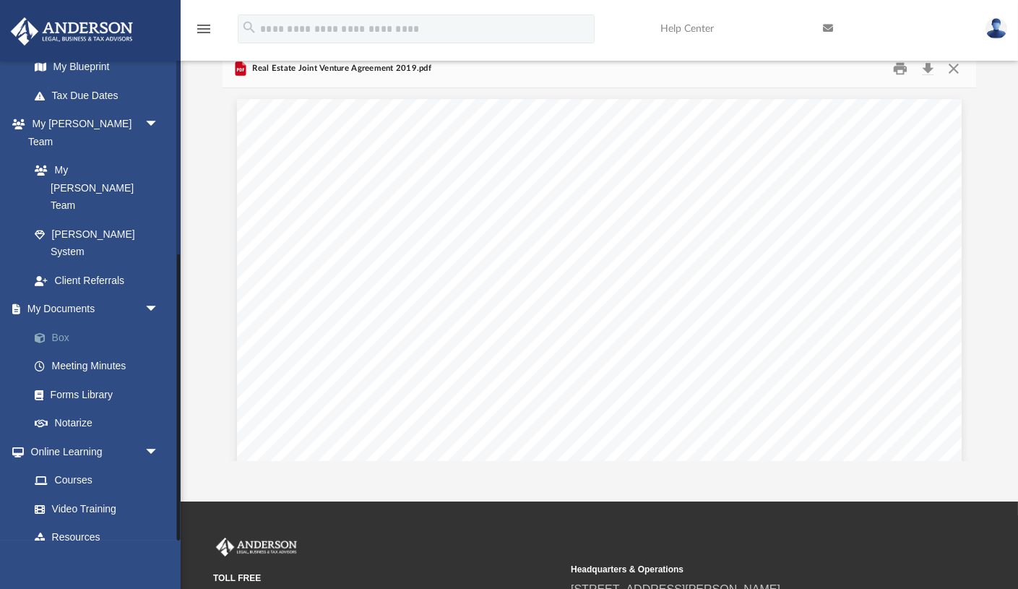
scroll to position [41, 0]
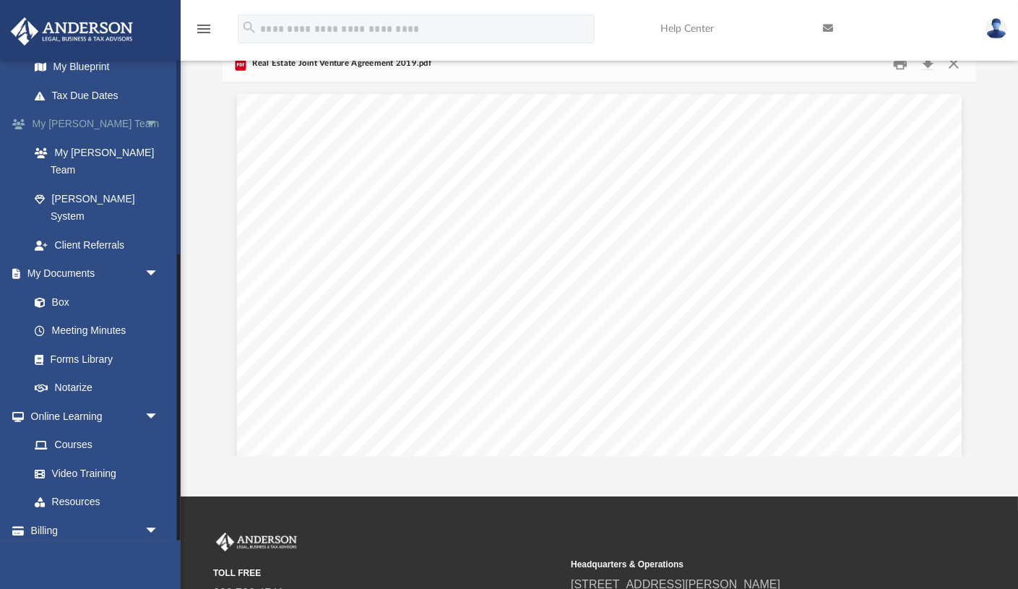
click at [144, 259] on span "arrow_drop_down" at bounding box center [158, 274] width 29 height 30
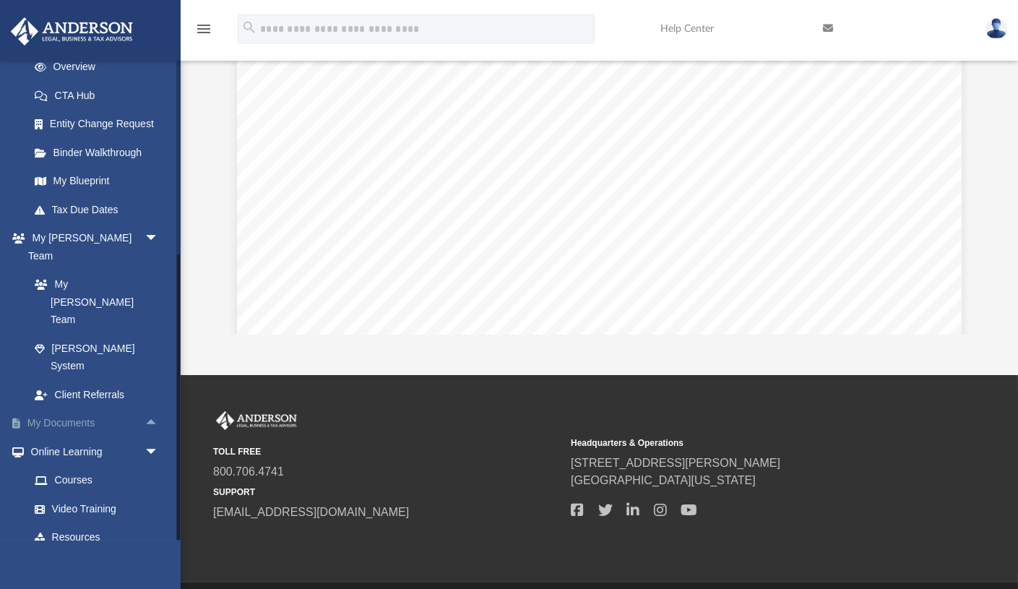
scroll to position [168, 0]
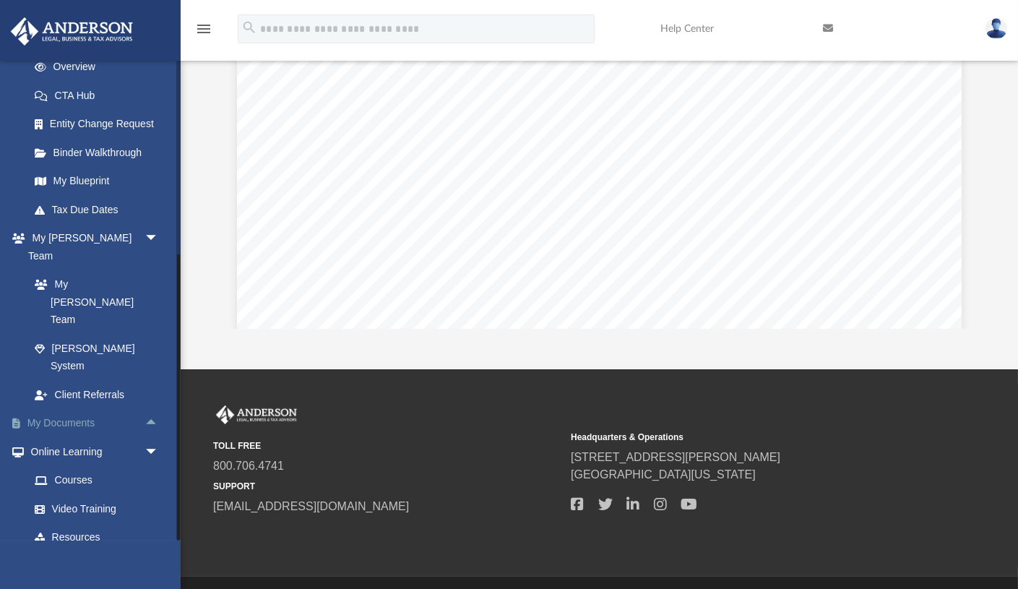
click at [151, 409] on span "arrow_drop_up" at bounding box center [158, 424] width 29 height 30
click at [151, 409] on span "arrow_drop_down" at bounding box center [158, 424] width 29 height 30
click at [151, 409] on span "arrow_drop_up" at bounding box center [158, 424] width 29 height 30
click at [86, 494] on link "Forms Library" at bounding box center [100, 508] width 160 height 29
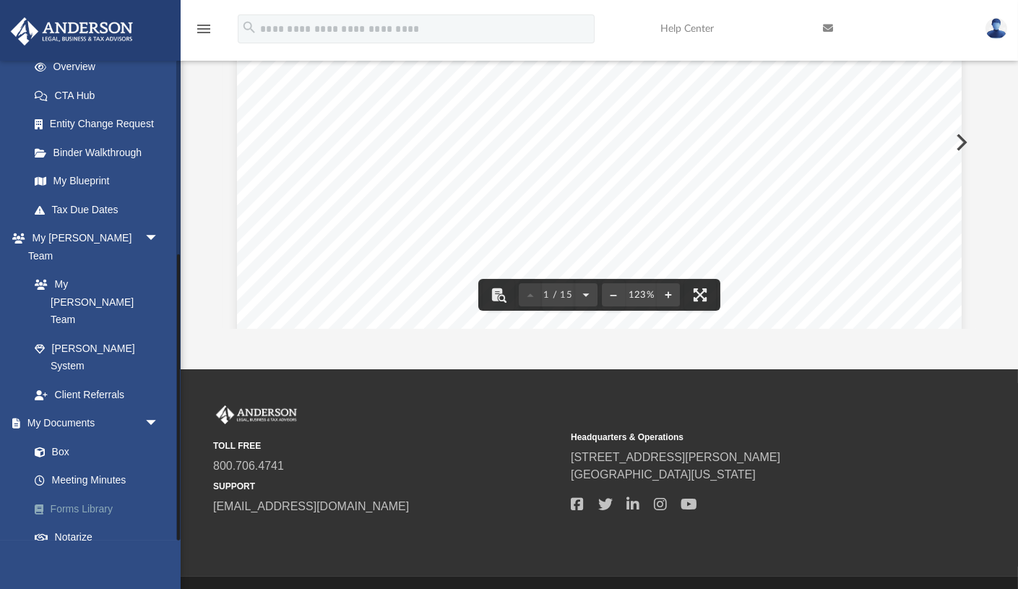
click at [83, 494] on link "Forms Library" at bounding box center [100, 508] width 160 height 29
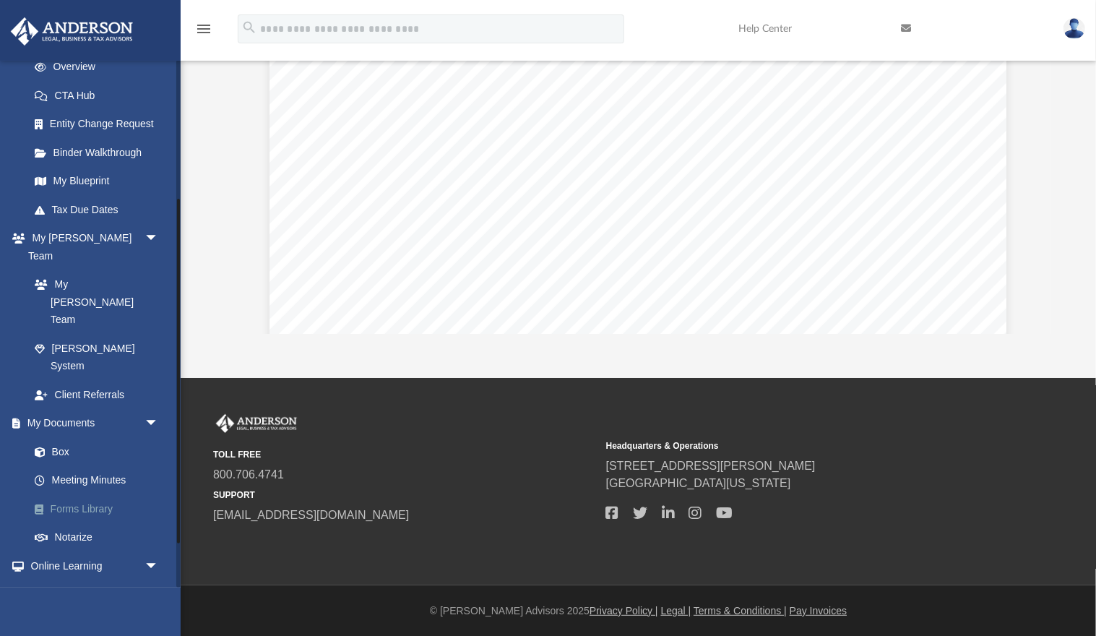
scroll to position [191, 0]
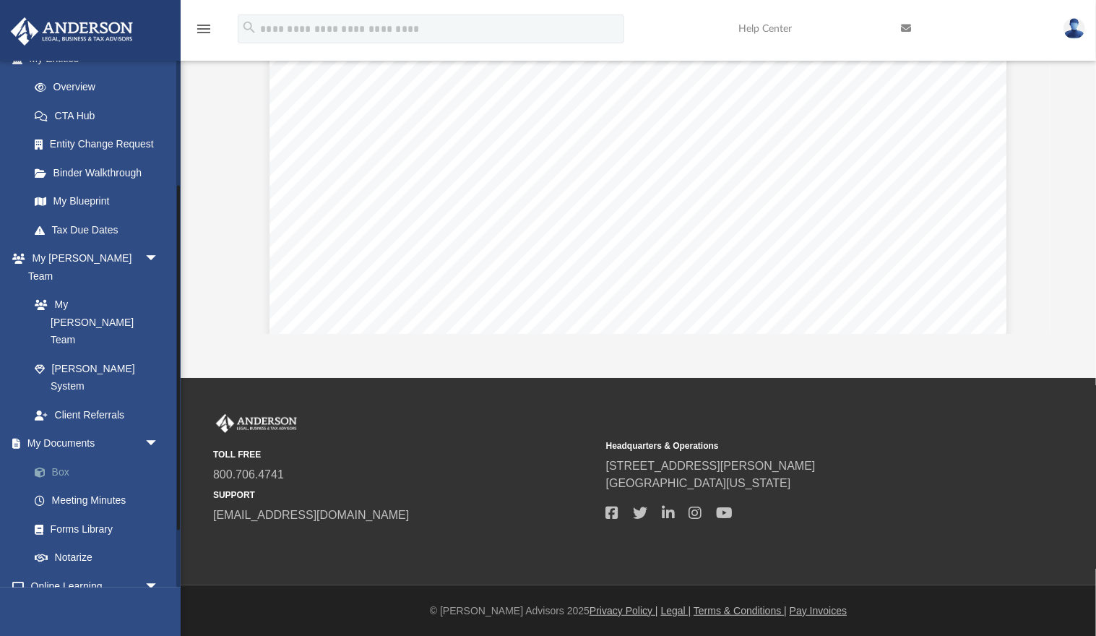
click at [61, 457] on link "Box" at bounding box center [100, 471] width 160 height 29
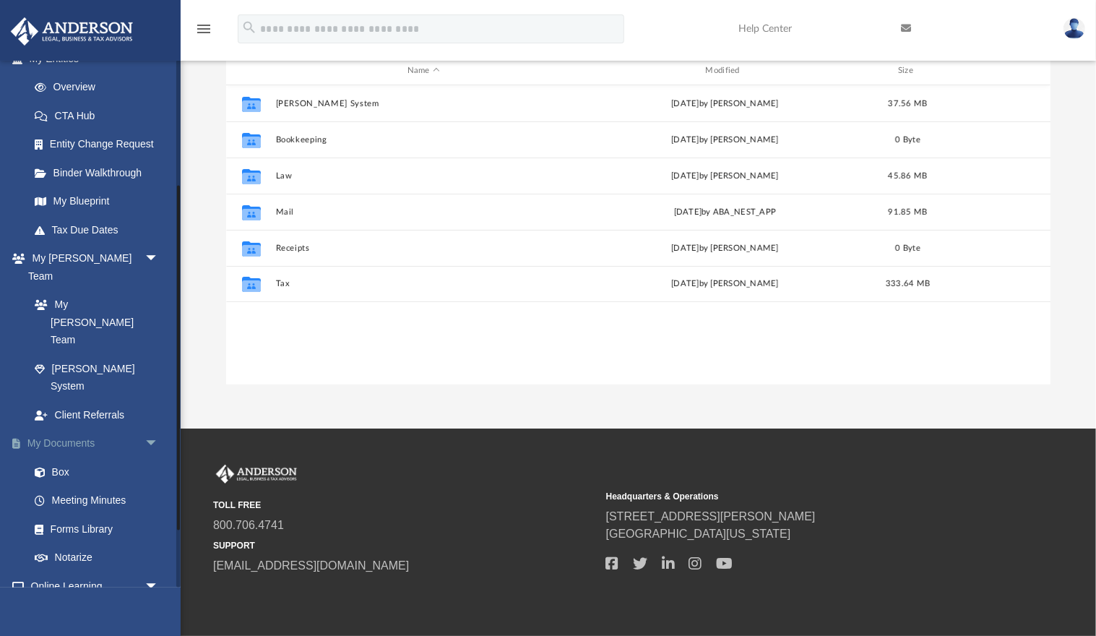
scroll to position [328, 823]
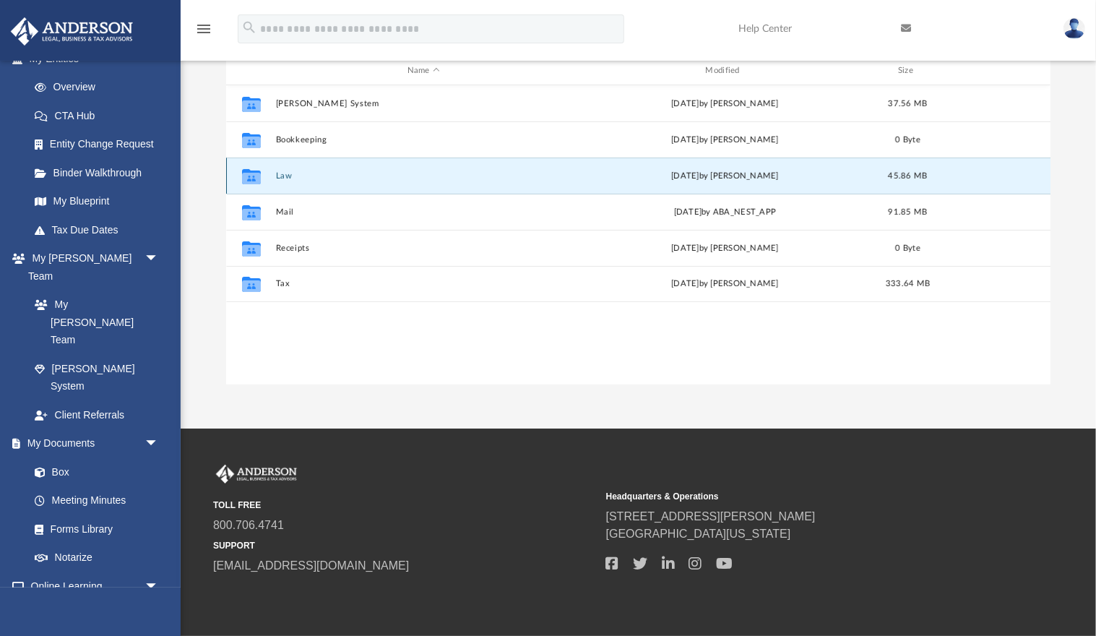
click at [282, 174] on button "Law" at bounding box center [423, 175] width 295 height 9
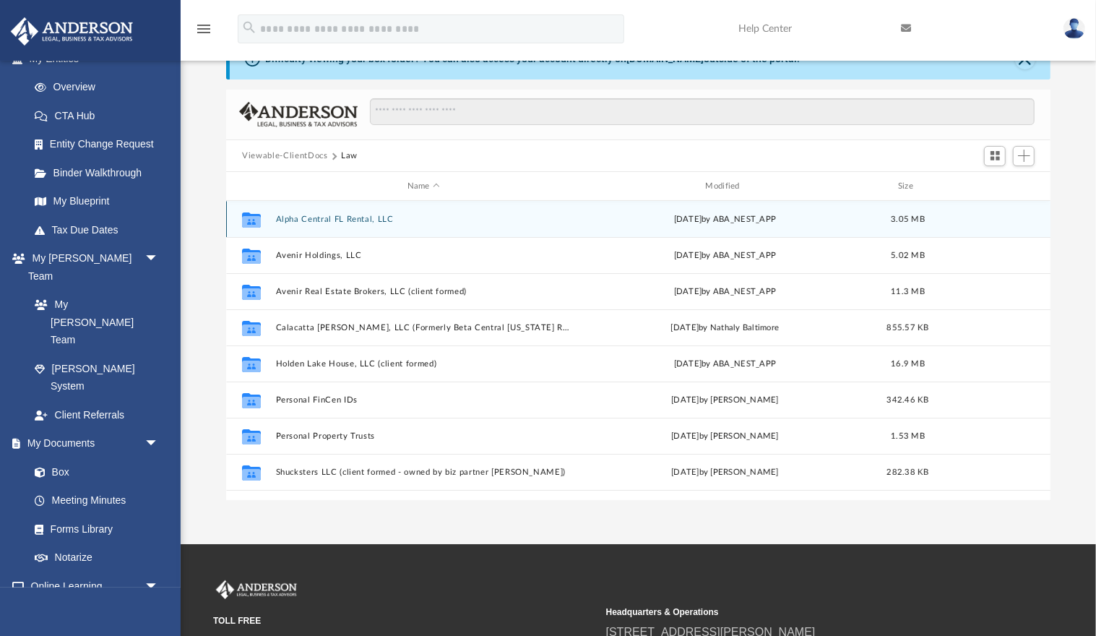
scroll to position [44, 0]
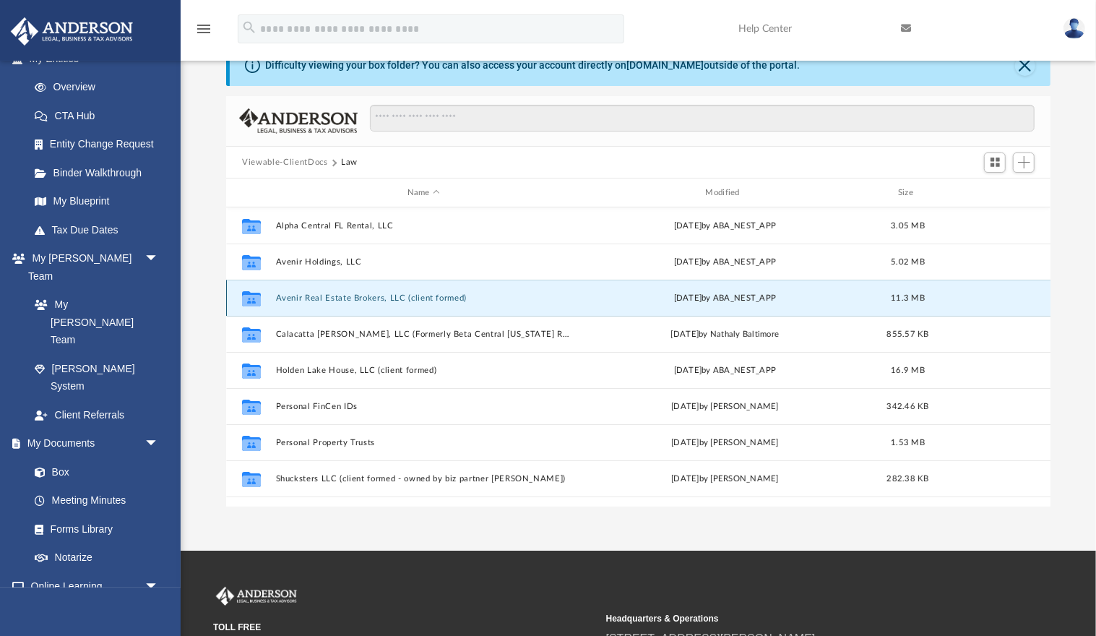
click at [318, 297] on button "Avenir Real Estate Brokers, LLC (client formed)" at bounding box center [423, 297] width 295 height 9
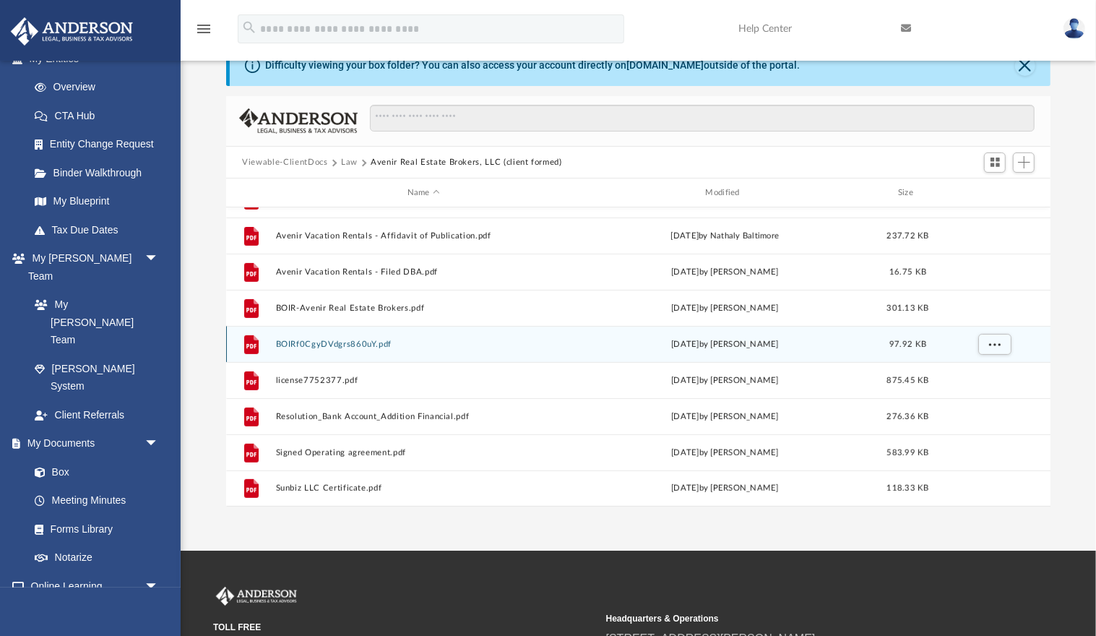
scroll to position [47, 0]
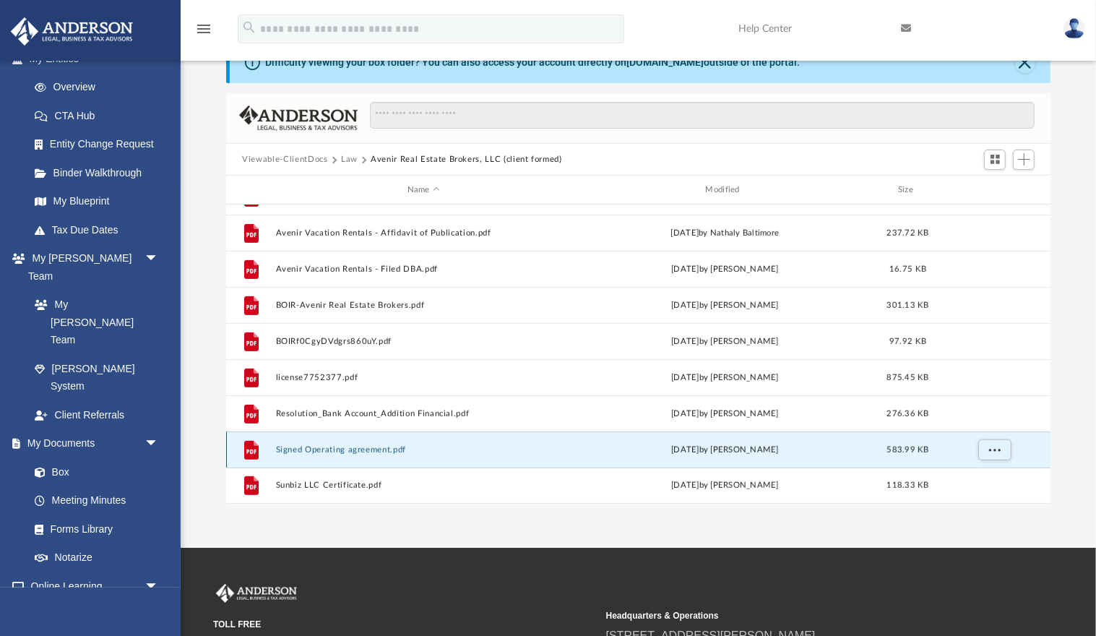
click at [381, 448] on button "Signed Operating agreement.pdf" at bounding box center [423, 449] width 295 height 9
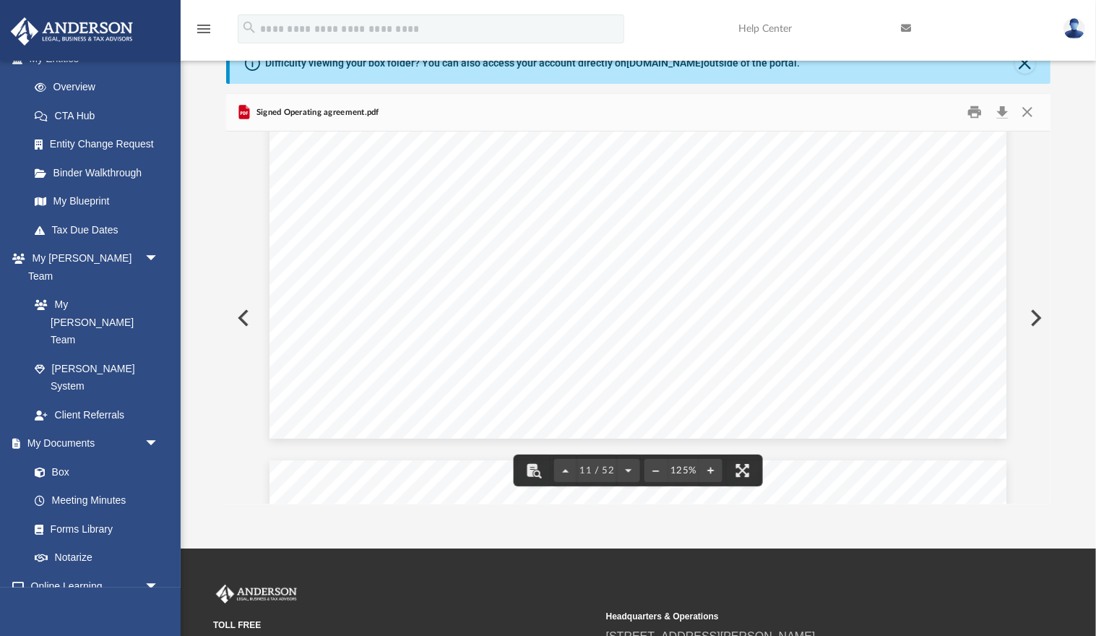
scroll to position [9743, 0]
click at [593, 298] on span "The Company may engage in any other activities that are related or incidental t…" at bounding box center [638, 304] width 550 height 13
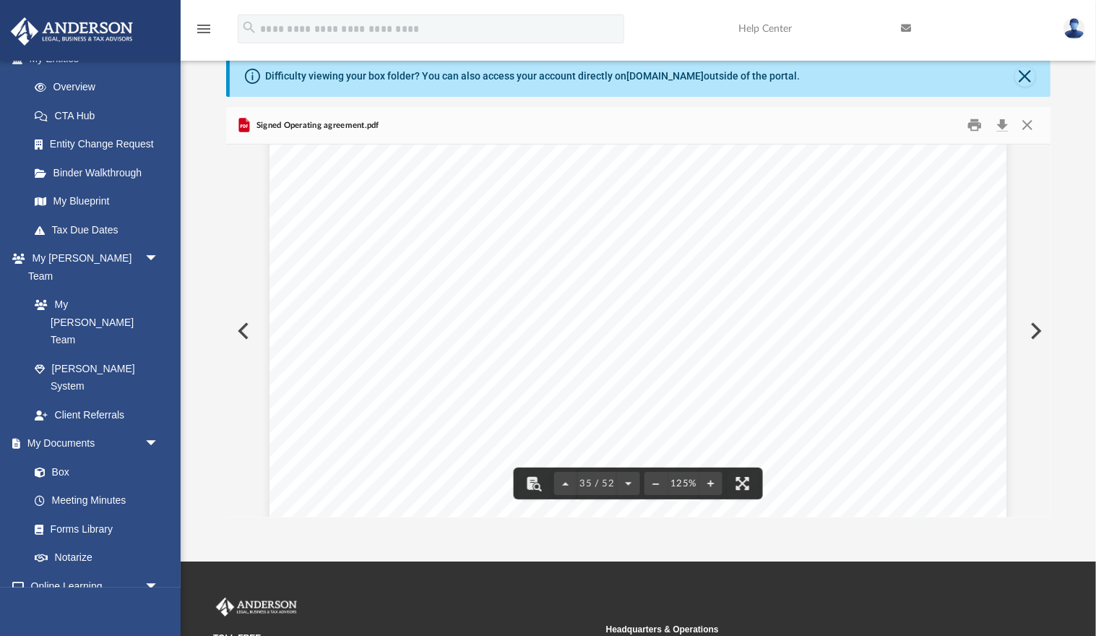
scroll to position [33191, 0]
click at [659, 300] on span "or involuntarily by any means without the consent of the Manager(s). The Manage…" at bounding box center [634, 306] width 542 height 13
type input "*********"
click at [984, 149] on button "File preview" at bounding box center [996, 161] width 25 height 25
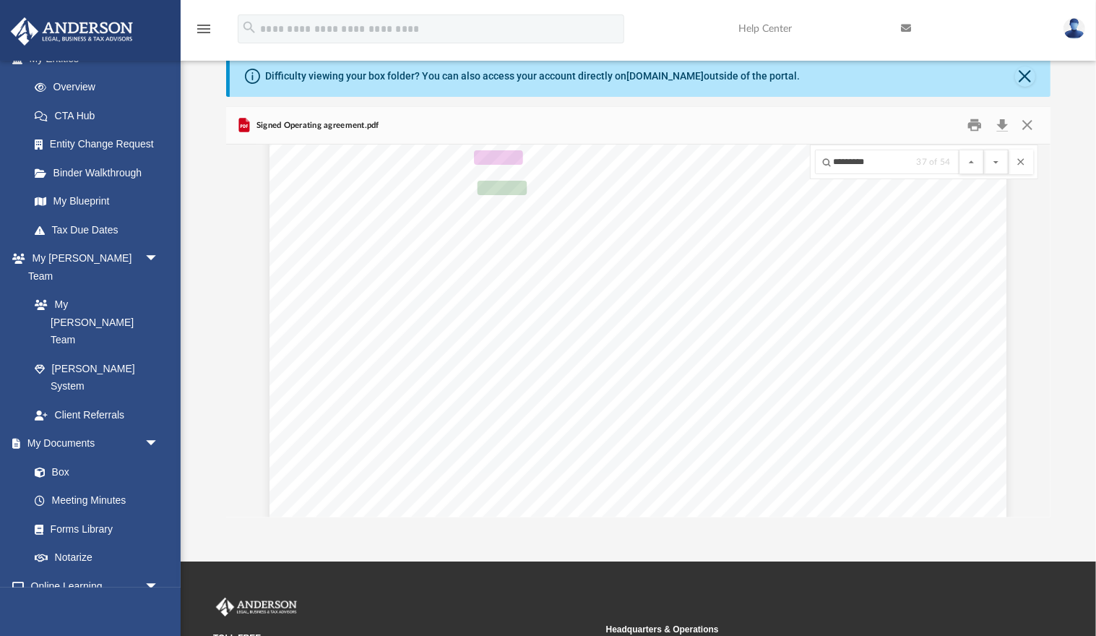
click at [984, 149] on button "File preview" at bounding box center [996, 161] width 25 height 25
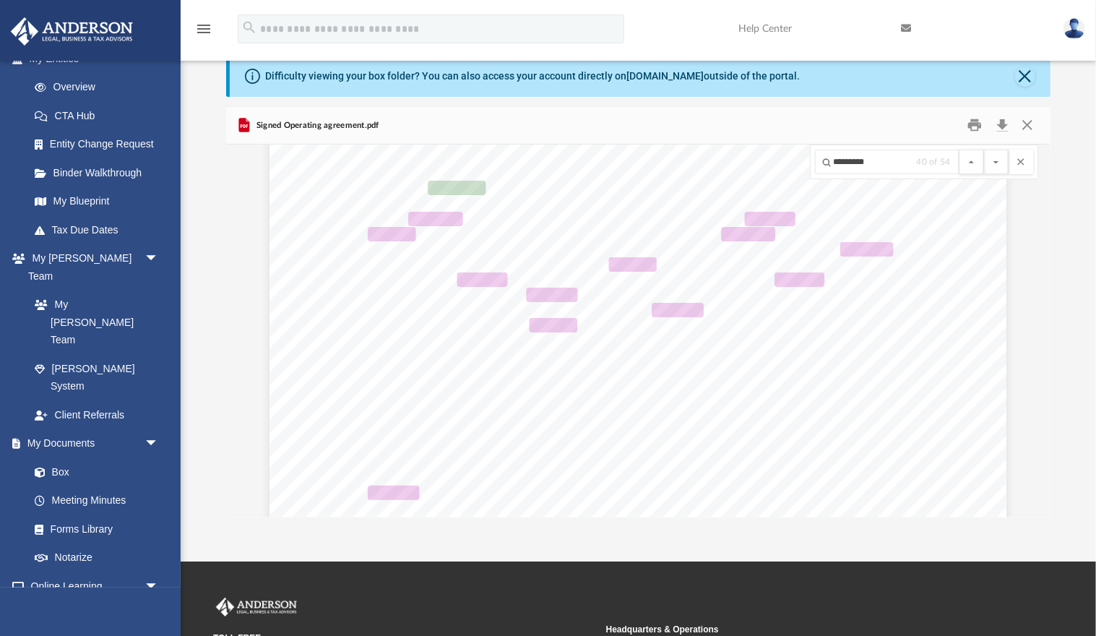
click at [984, 149] on button "File preview" at bounding box center [996, 161] width 25 height 25
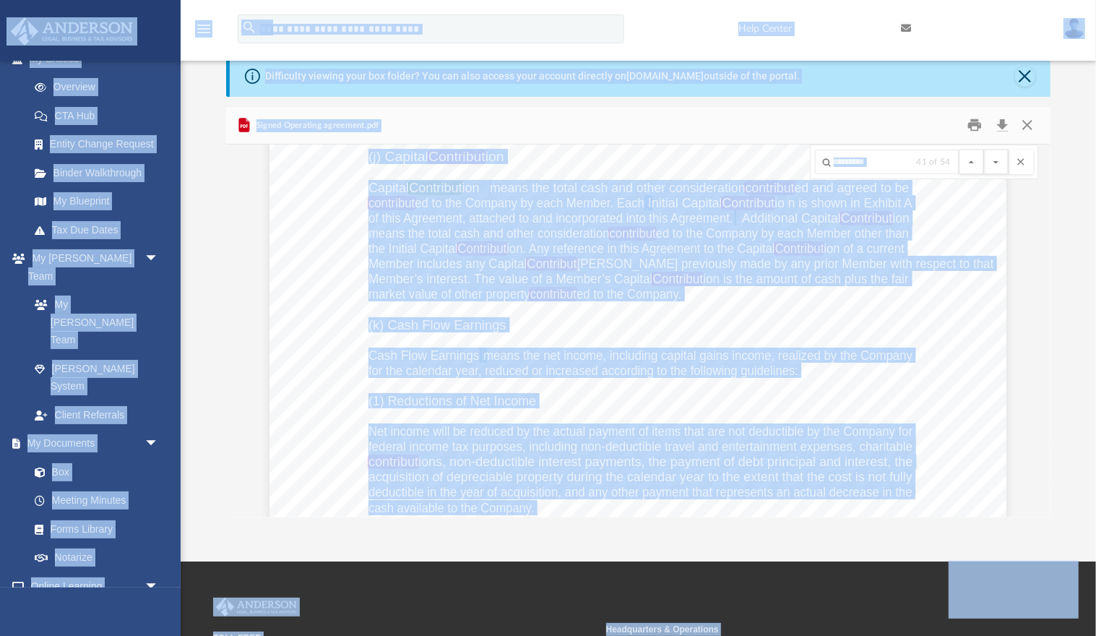
click at [984, 149] on button "File preview" at bounding box center [996, 161] width 25 height 25
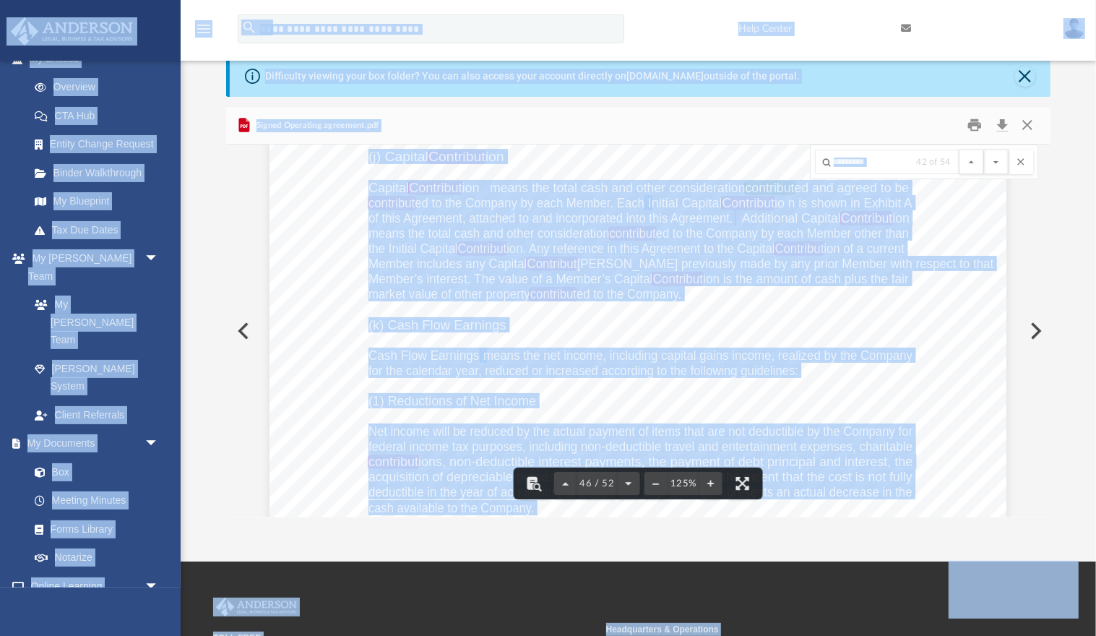
click at [268, 111] on div "Signed Operating agreement.pdf" at bounding box center [637, 126] width 823 height 38
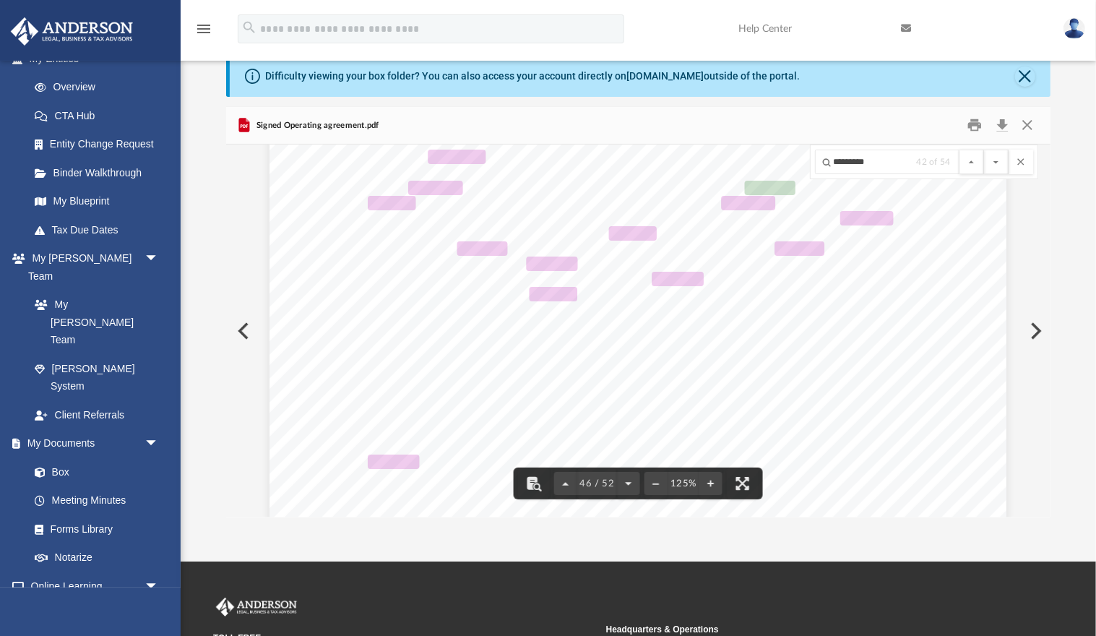
click at [685, 250] on span "the Initial Capital Contribut ion. Any reference in this Agreement to the Capit…" at bounding box center [636, 248] width 536 height 13
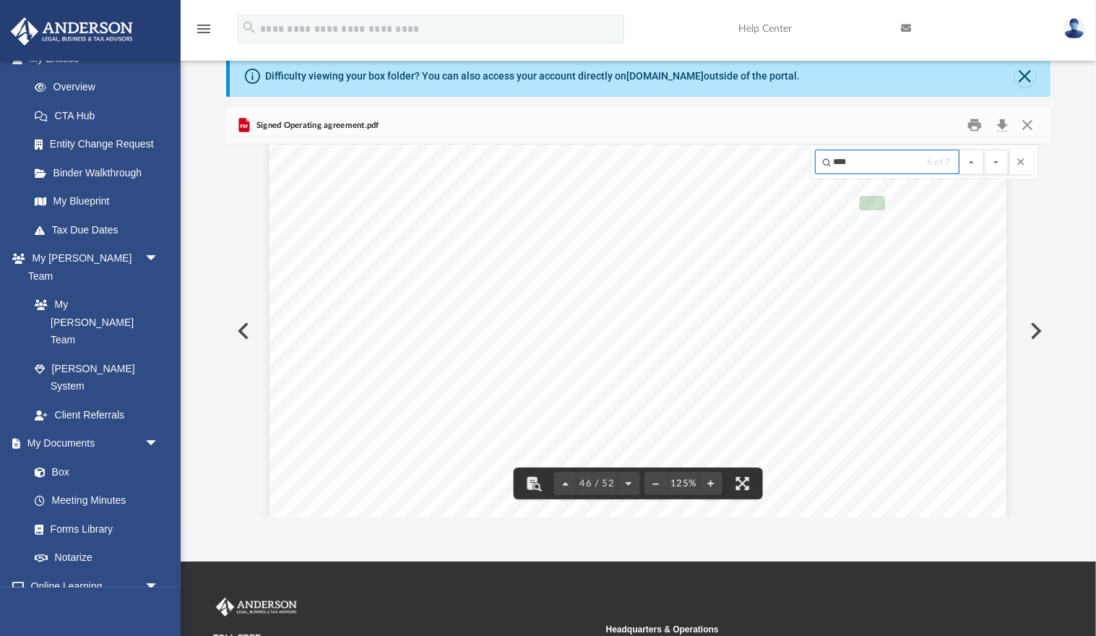
scroll to position [44180, 0]
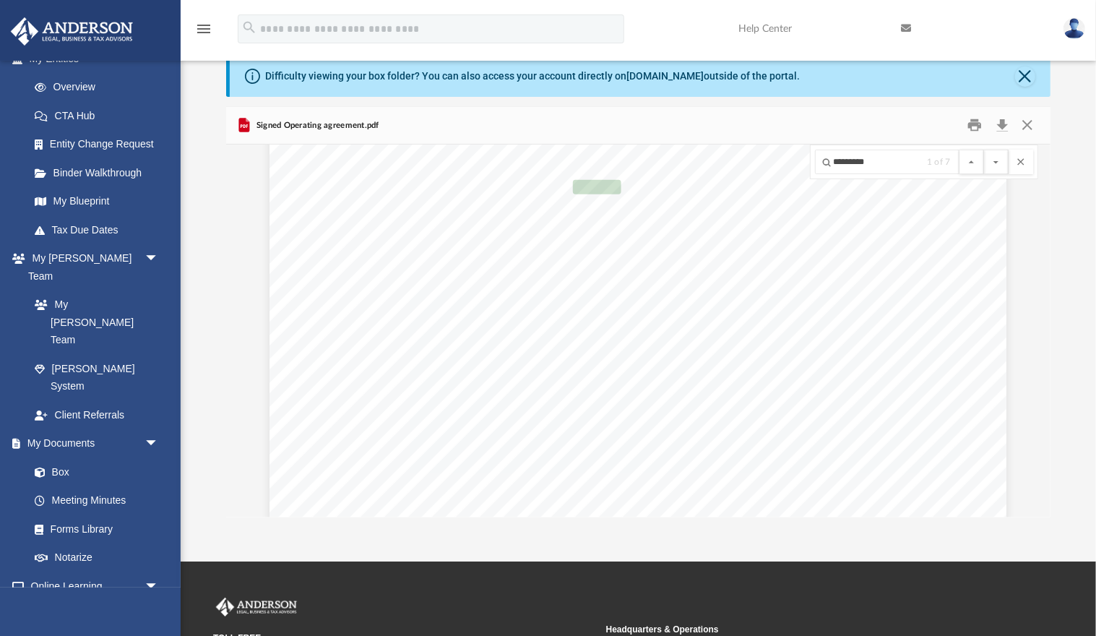
click at [984, 149] on button "File preview" at bounding box center [996, 161] width 25 height 25
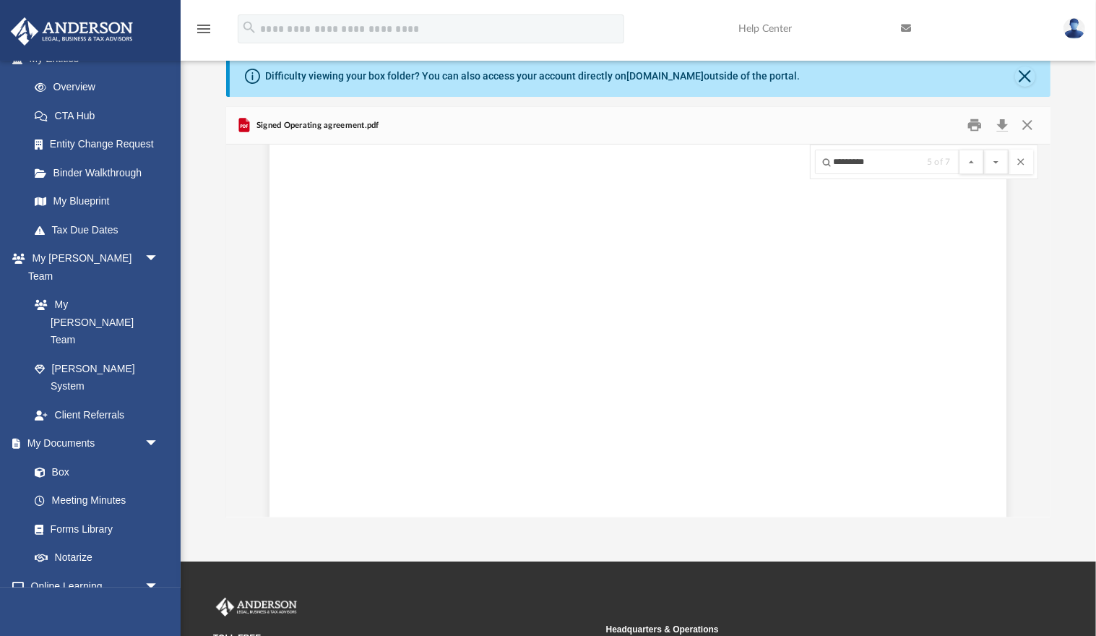
click at [984, 149] on button "File preview" at bounding box center [996, 161] width 25 height 25
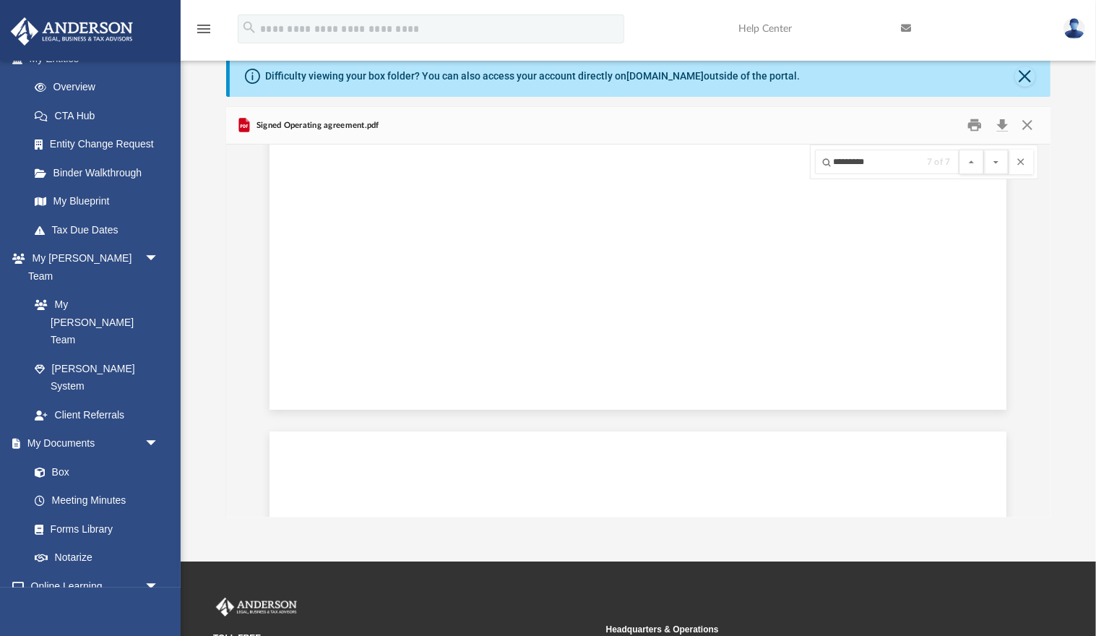
click at [984, 149] on button "File preview" at bounding box center [996, 161] width 25 height 25
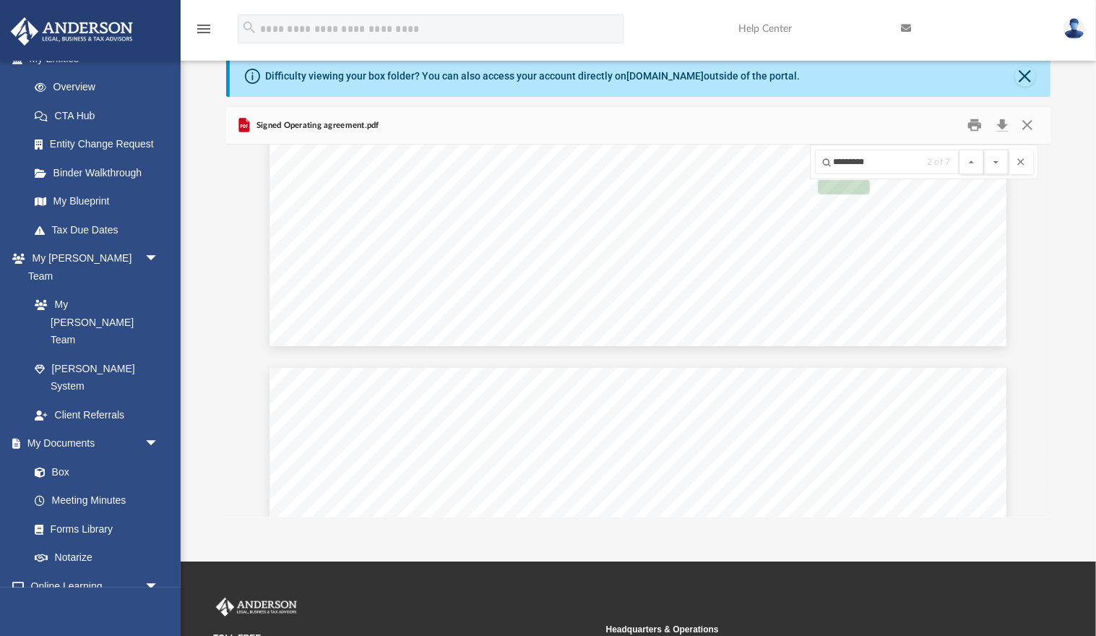
click at [984, 149] on button "File preview" at bounding box center [996, 161] width 25 height 25
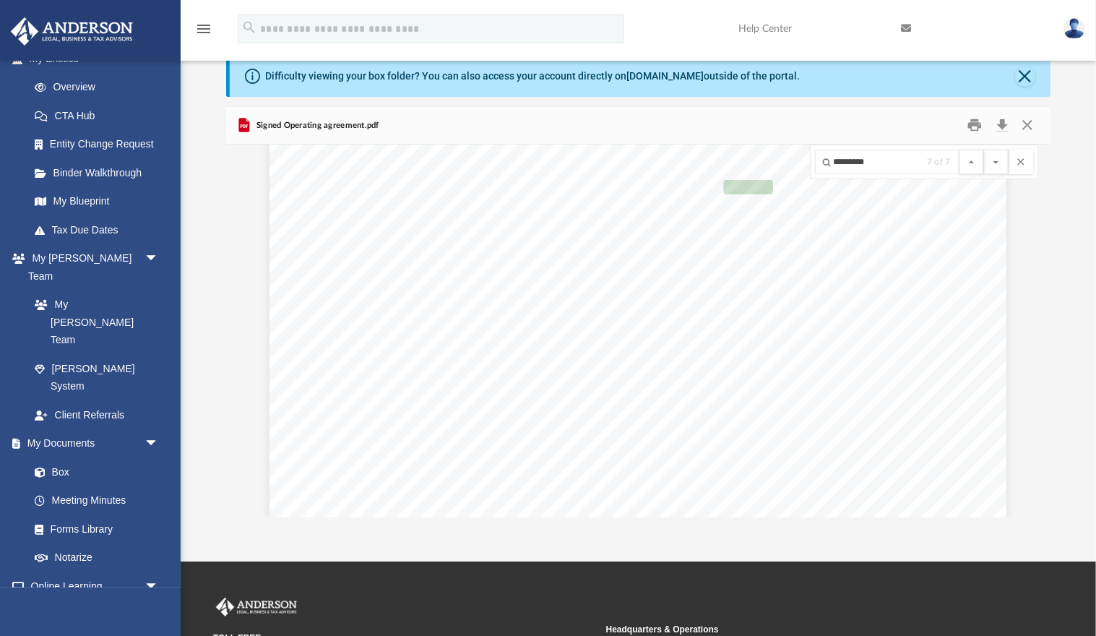
click at [984, 149] on button "File preview" at bounding box center [996, 161] width 25 height 25
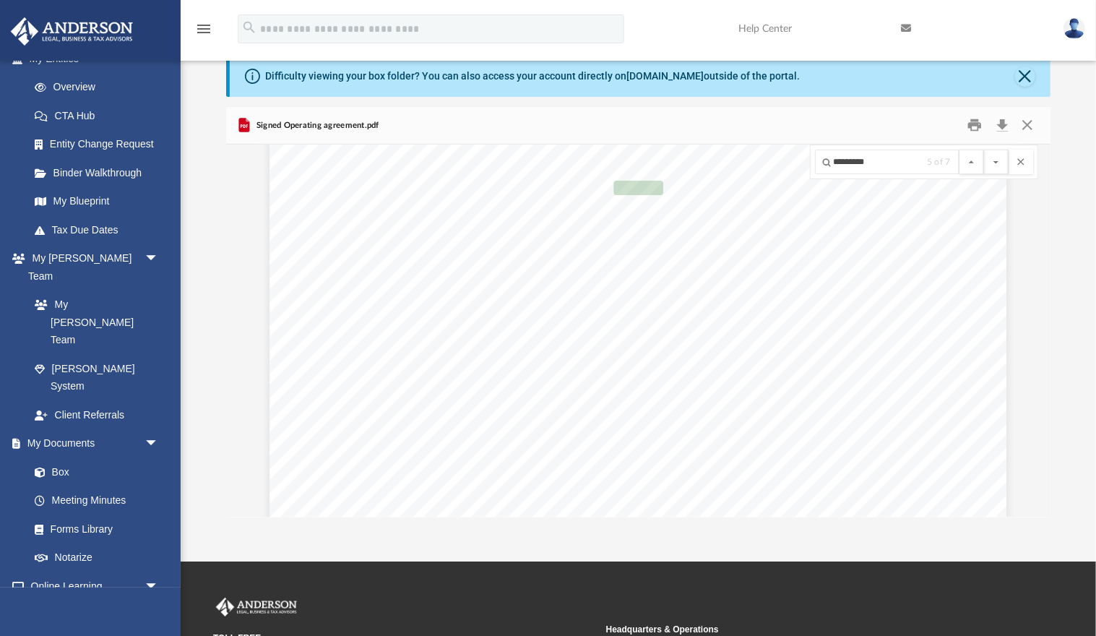
click at [984, 149] on button "File preview" at bounding box center [996, 161] width 25 height 25
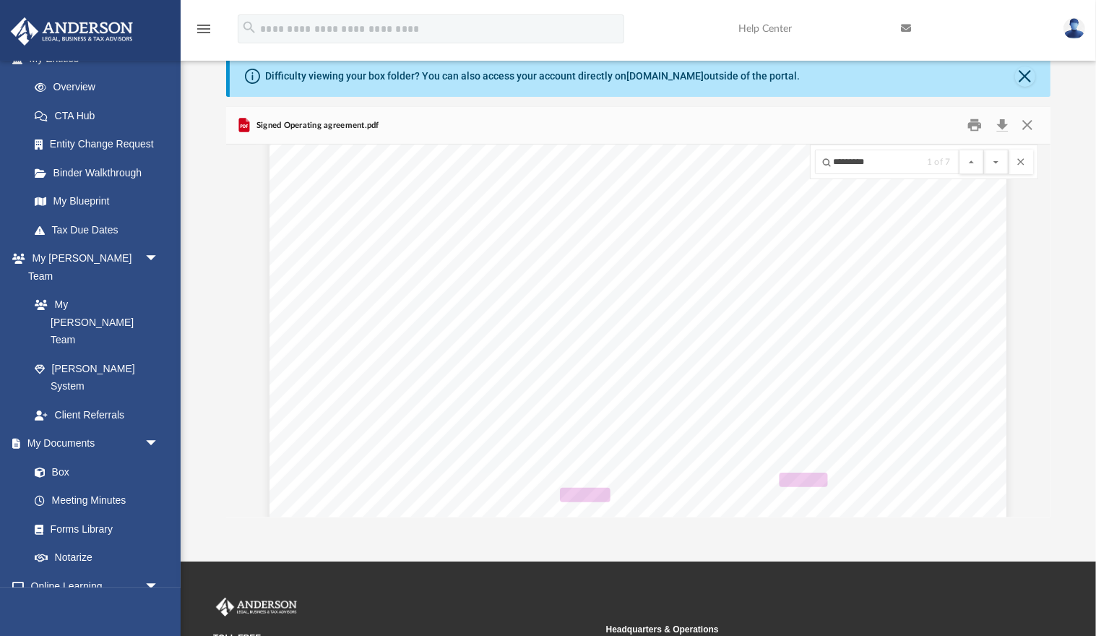
click at [984, 149] on button "File preview" at bounding box center [996, 161] width 25 height 25
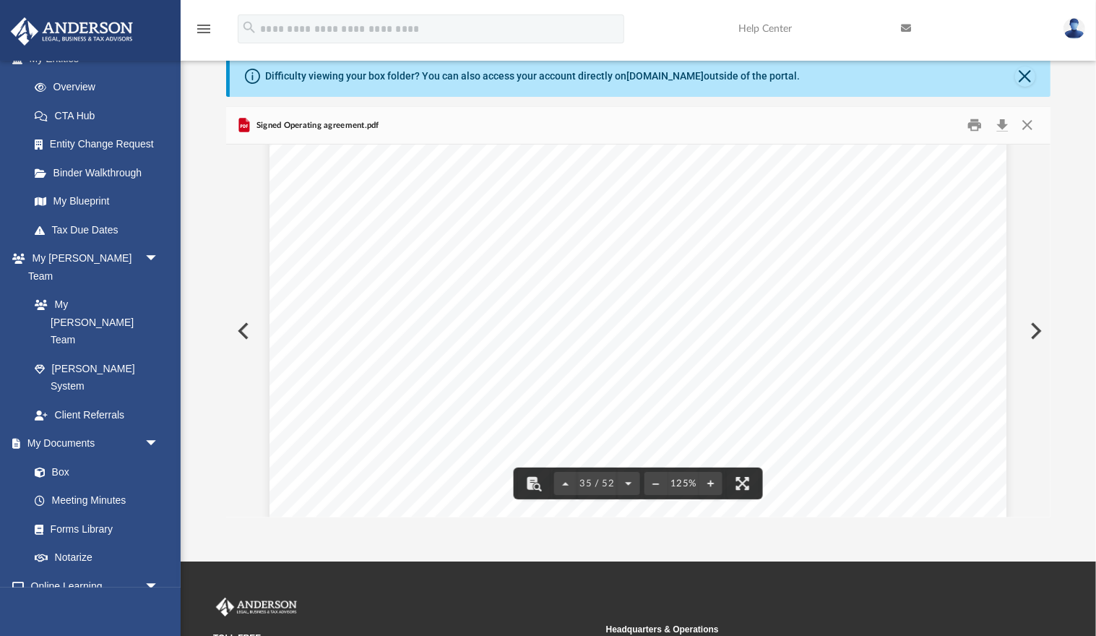
scroll to position [32836, 0]
click at [984, 149] on button "File preview" at bounding box center [996, 161] width 25 height 25
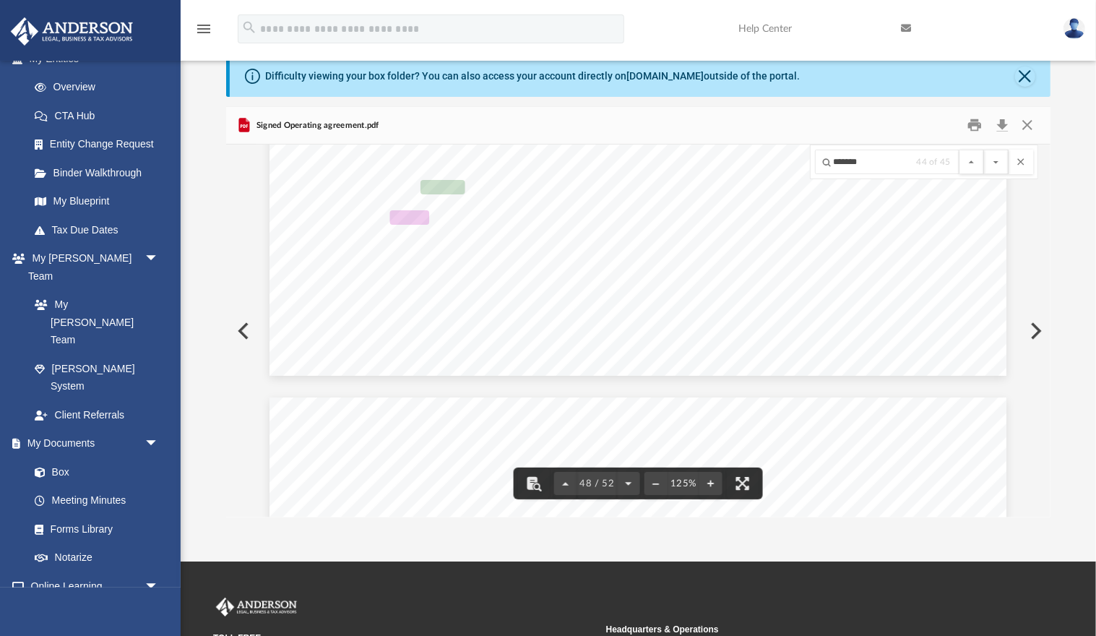
click at [984, 149] on button "File preview" at bounding box center [996, 161] width 25 height 25
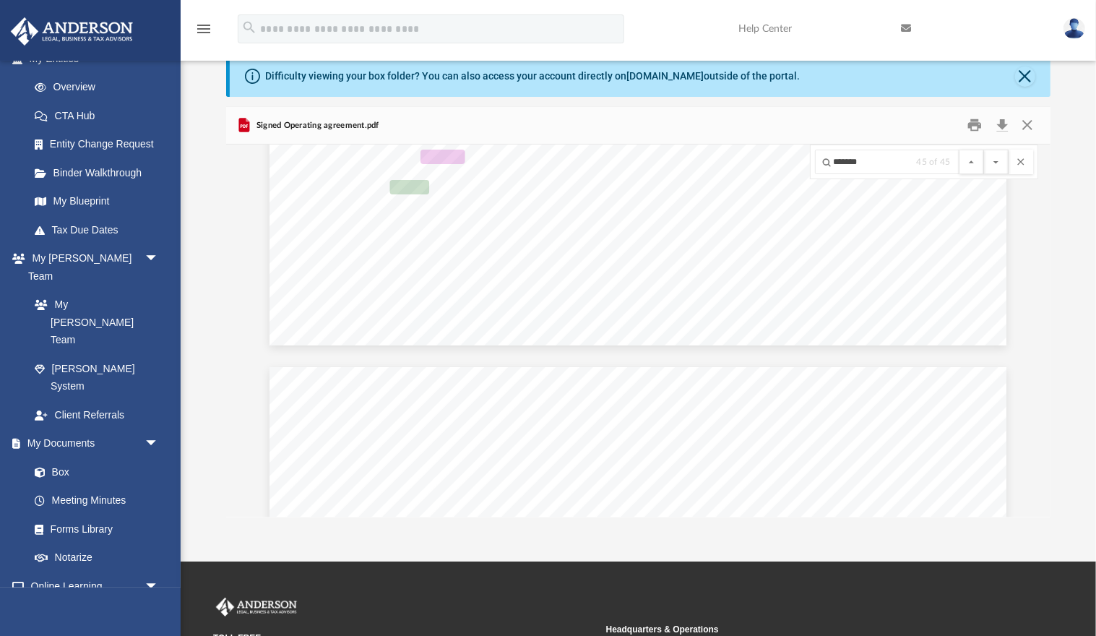
click at [984, 149] on button "File preview" at bounding box center [996, 161] width 25 height 25
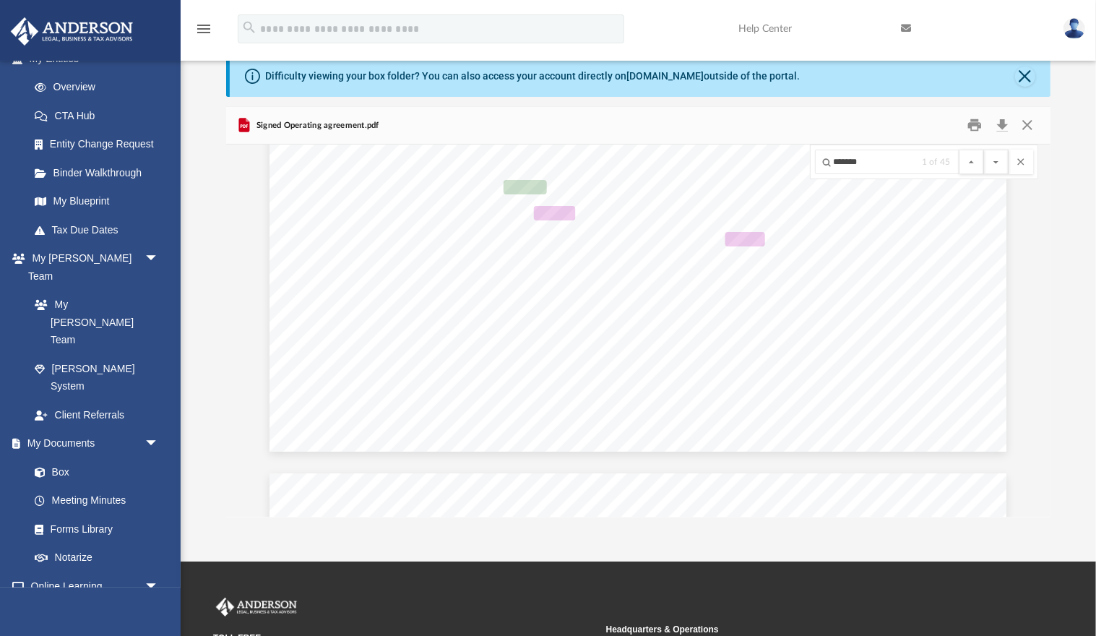
click at [984, 149] on button "File preview" at bounding box center [996, 161] width 25 height 25
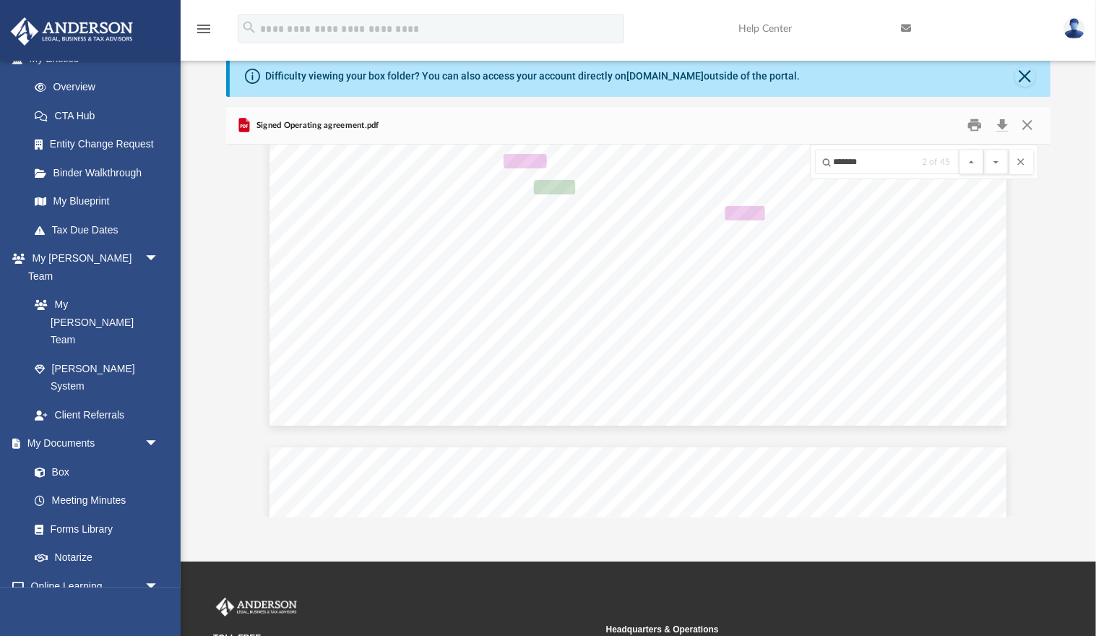
click at [984, 149] on button "File preview" at bounding box center [996, 161] width 25 height 25
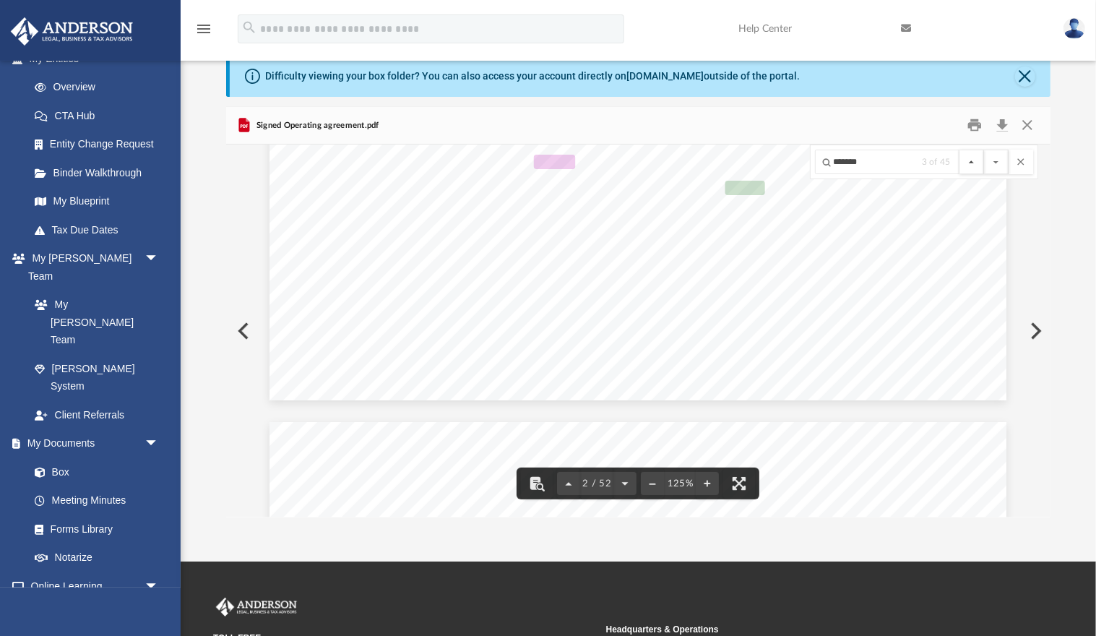
click at [973, 165] on button "File preview" at bounding box center [971, 161] width 25 height 25
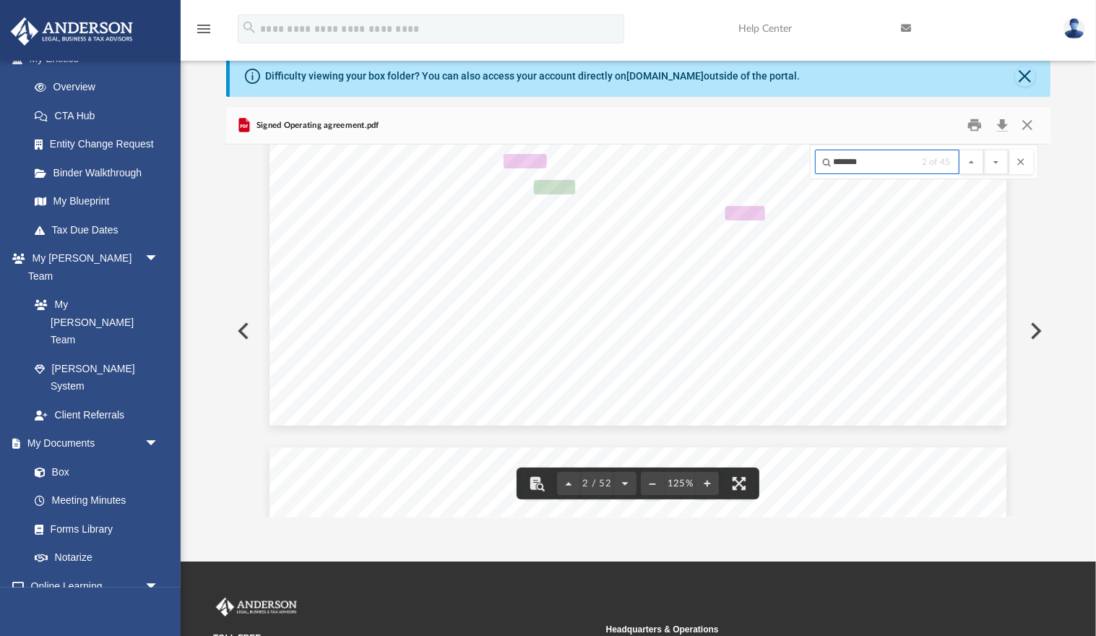
click at [893, 160] on input "*******" at bounding box center [887, 161] width 144 height 25
type input "****"
click at [984, 149] on button "File preview" at bounding box center [996, 161] width 25 height 25
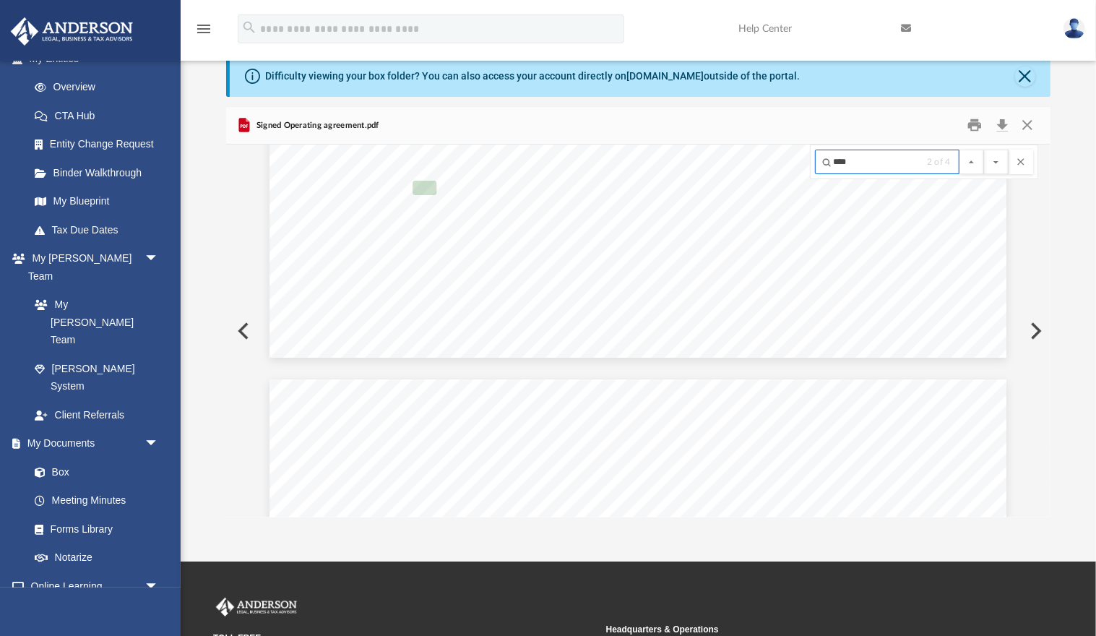
click at [984, 149] on button "File preview" at bounding box center [996, 161] width 25 height 25
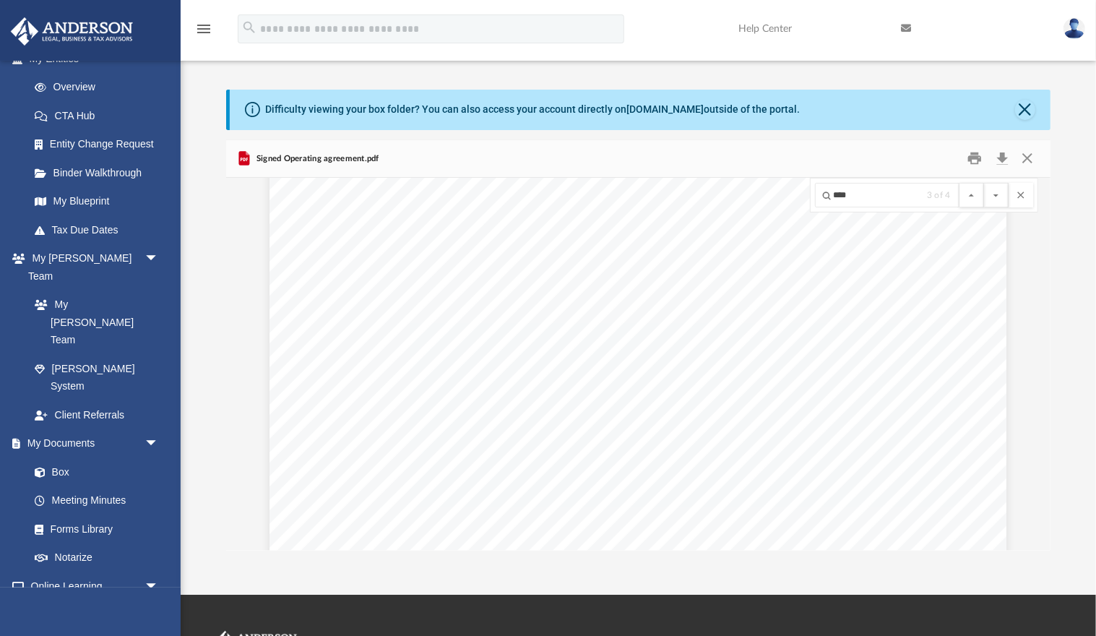
scroll to position [21544, 0]
